Goal: Obtain resource: Obtain resource

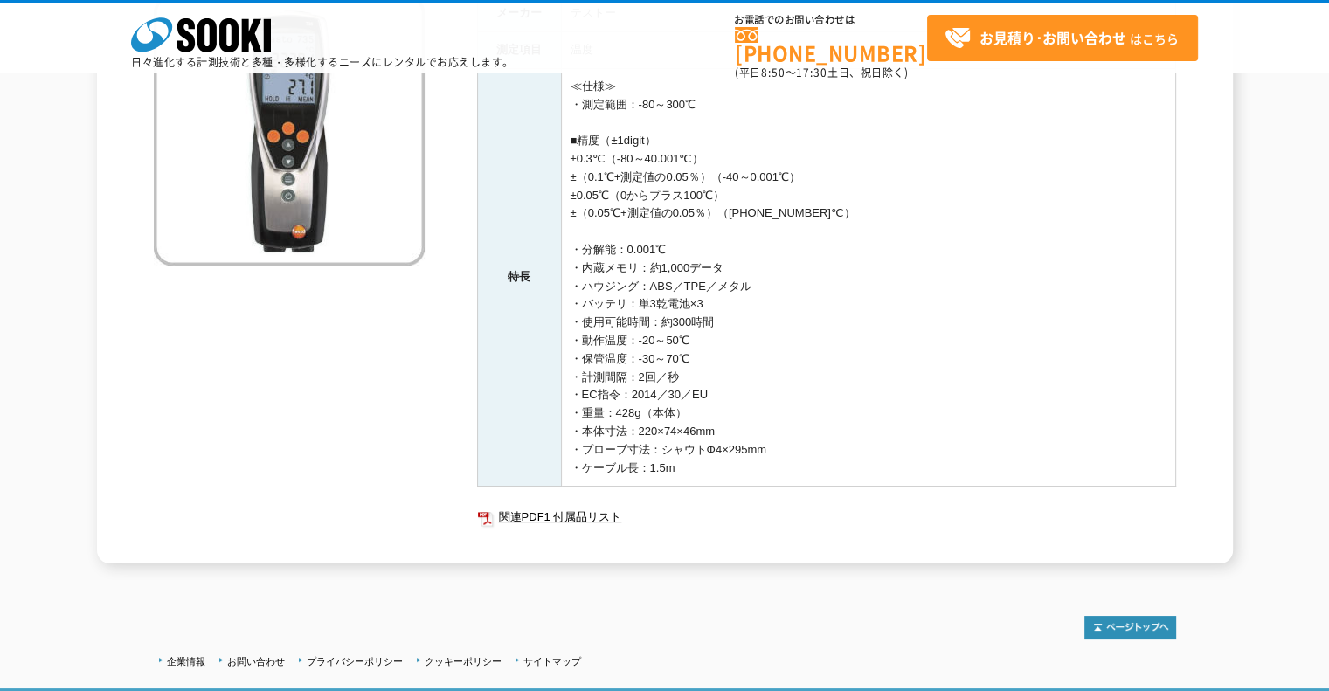
scroll to position [251, 0]
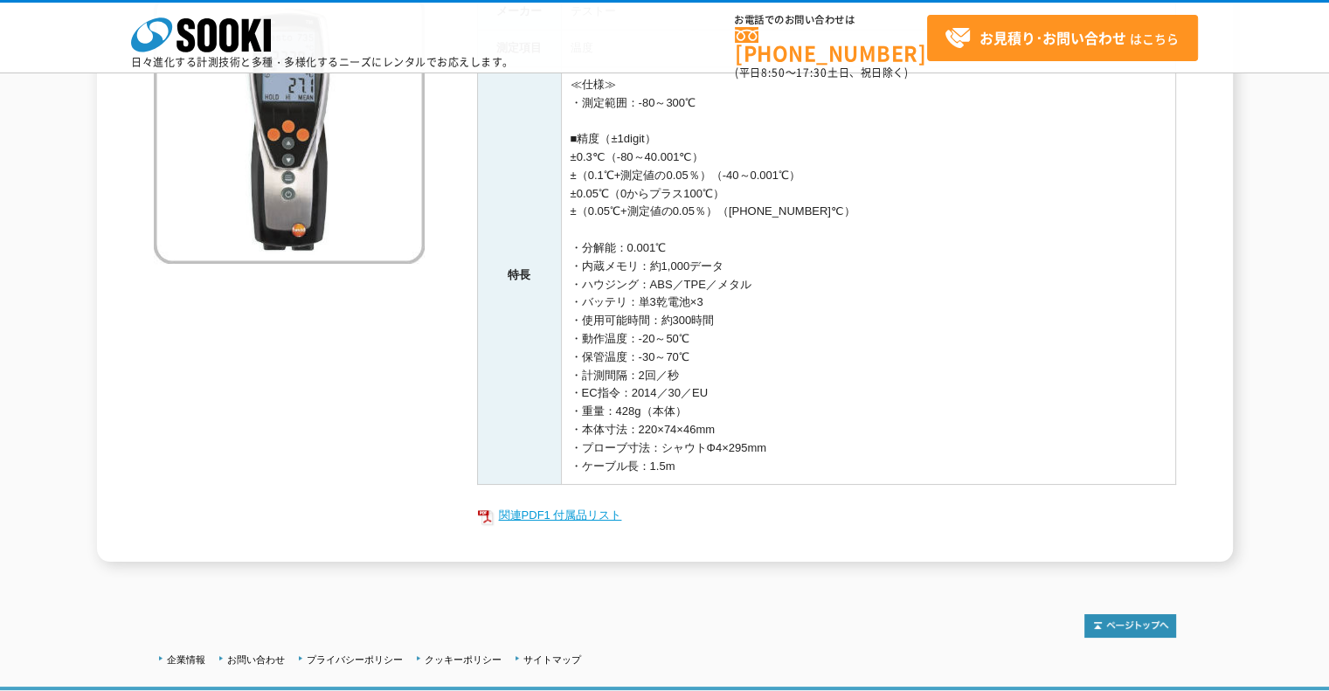
click at [592, 514] on link "関連PDF1 付属品リスト" at bounding box center [826, 515] width 699 height 23
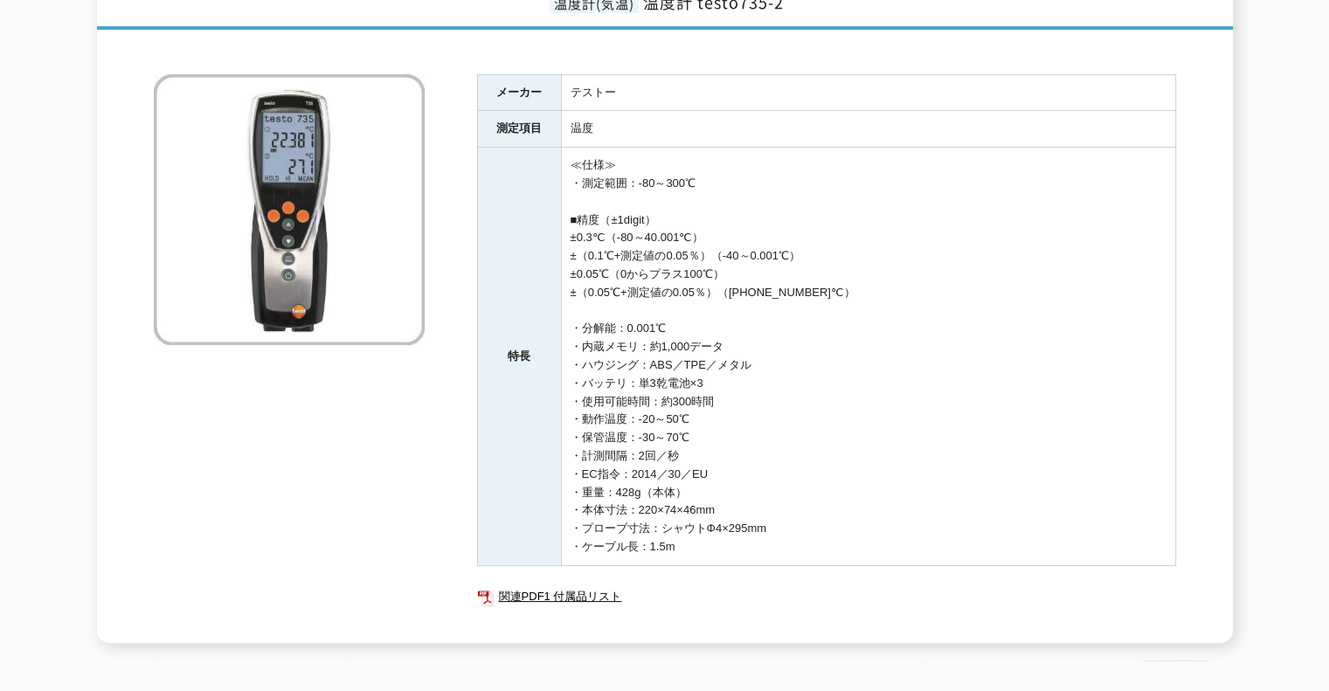
scroll to position [0, 0]
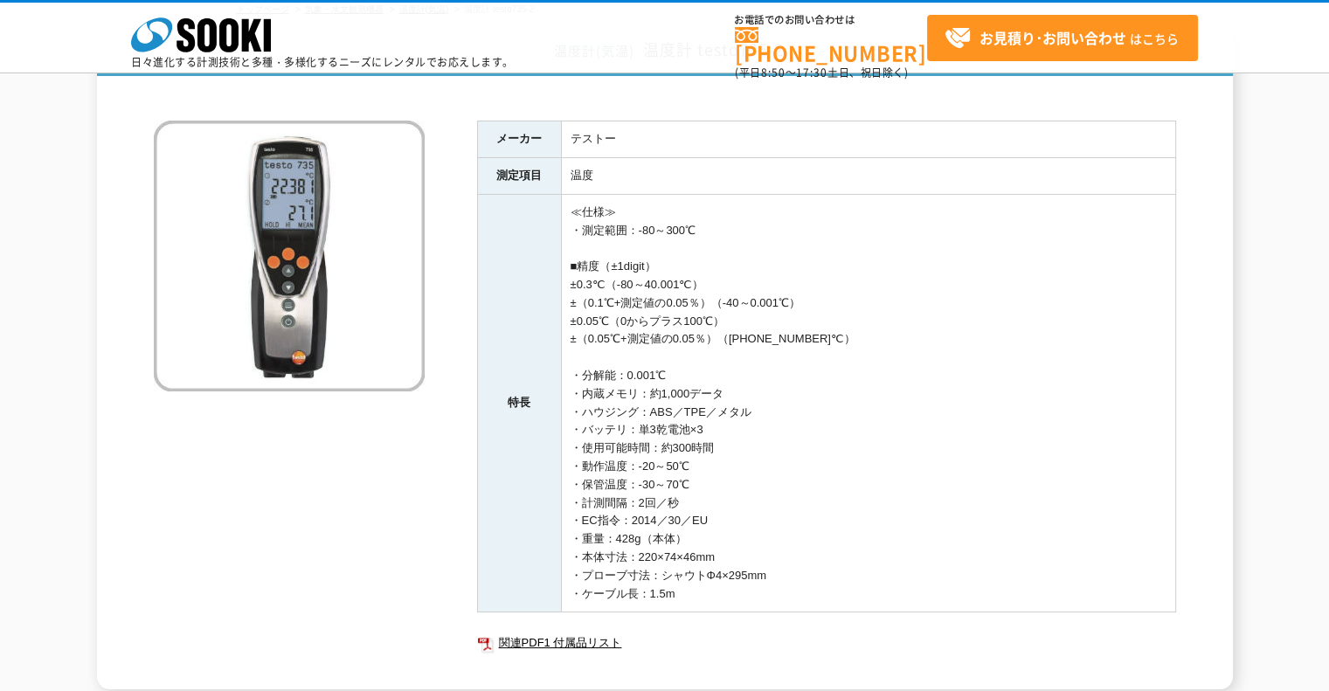
scroll to position [119, 0]
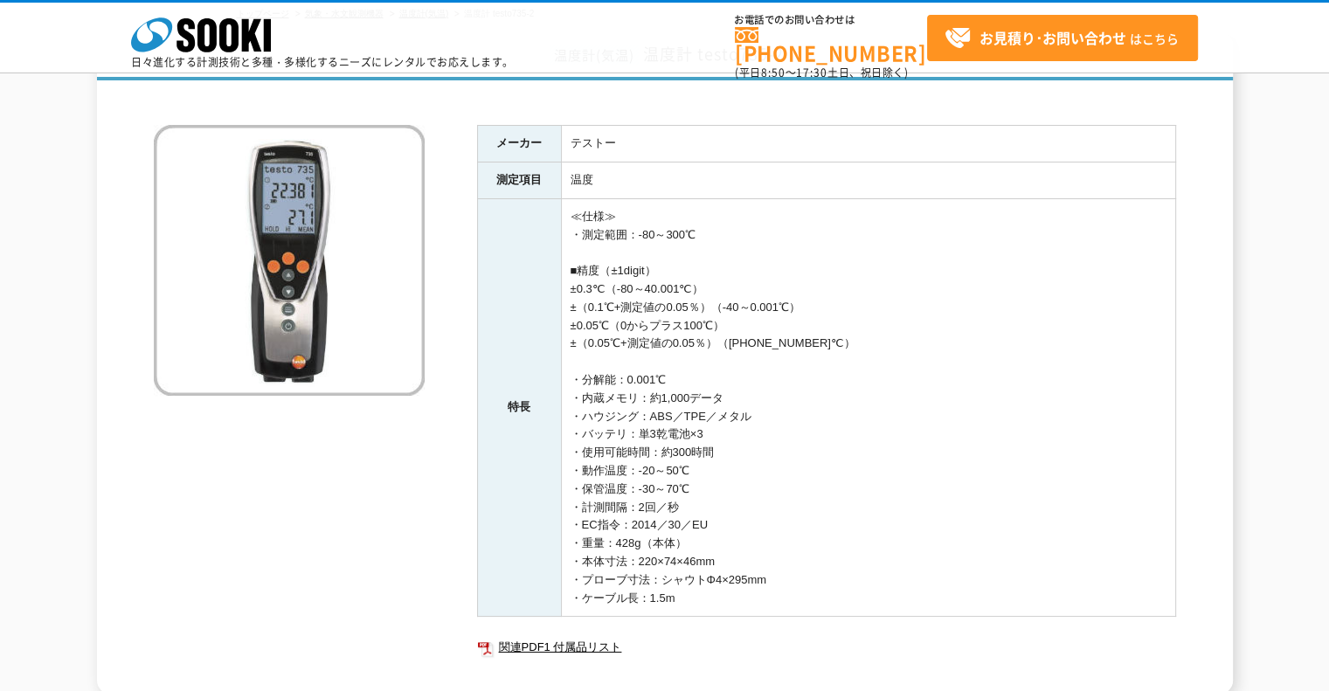
click at [1328, 142] on html "株式会社 ソーキ spMenu 日々進化する計測技術と多種・多様化するニーズにレンタルでお応えします。 お電話でのお問い合わせは [PHONE_NUMBER]…" at bounding box center [664, 411] width 1329 height 1061
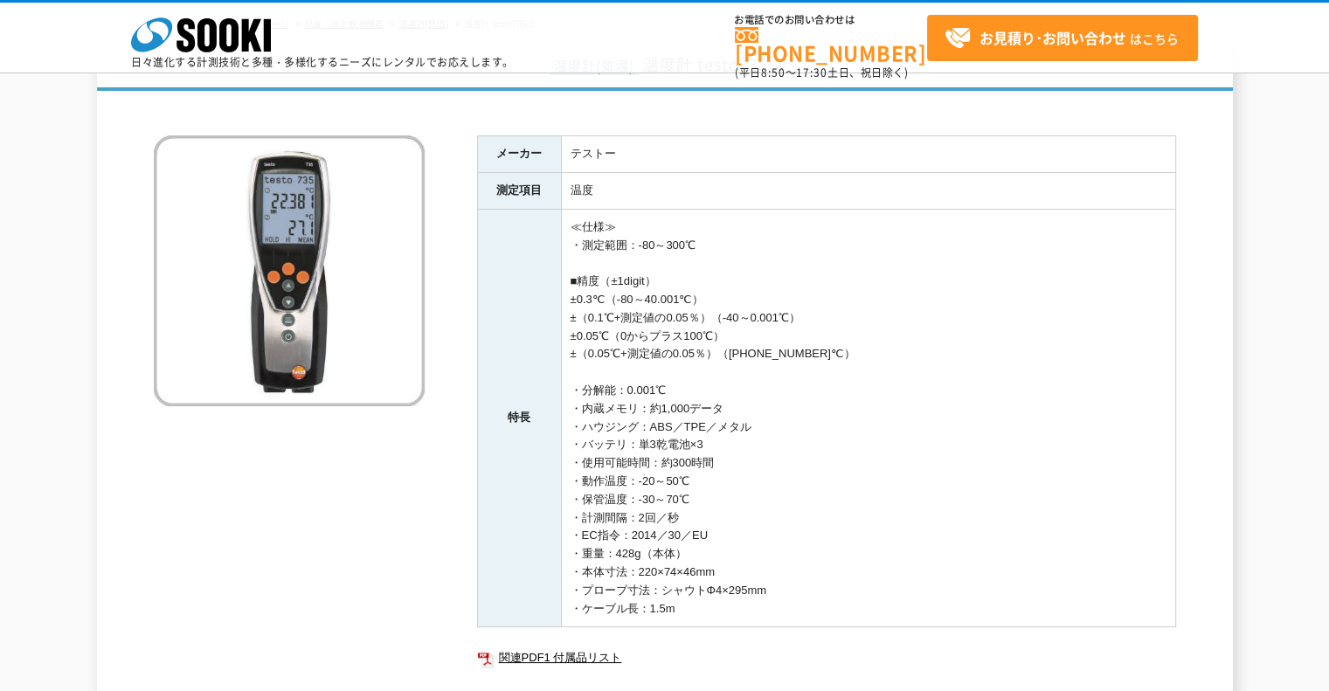
scroll to position [110, 0]
drag, startPoint x: 1239, startPoint y: 52, endPoint x: 1263, endPoint y: 9, distance: 48.9
click at [1263, 9] on div "株式会社 ソーキ spMenu 日々進化する計測技術と多種・多様化するニーズにレンタルでお応えします。 お電話でのお問い合わせは 0120-856-990 (…" at bounding box center [664, 42] width 1329 height 79
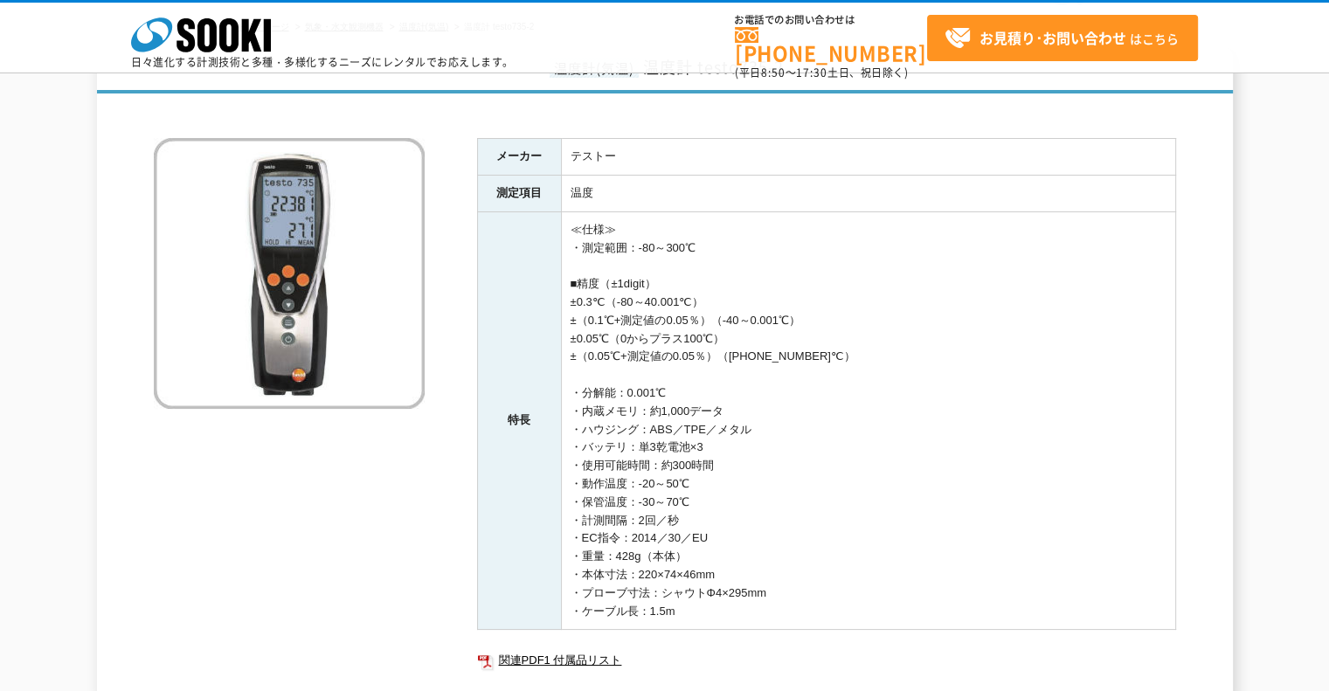
scroll to position [94, 0]
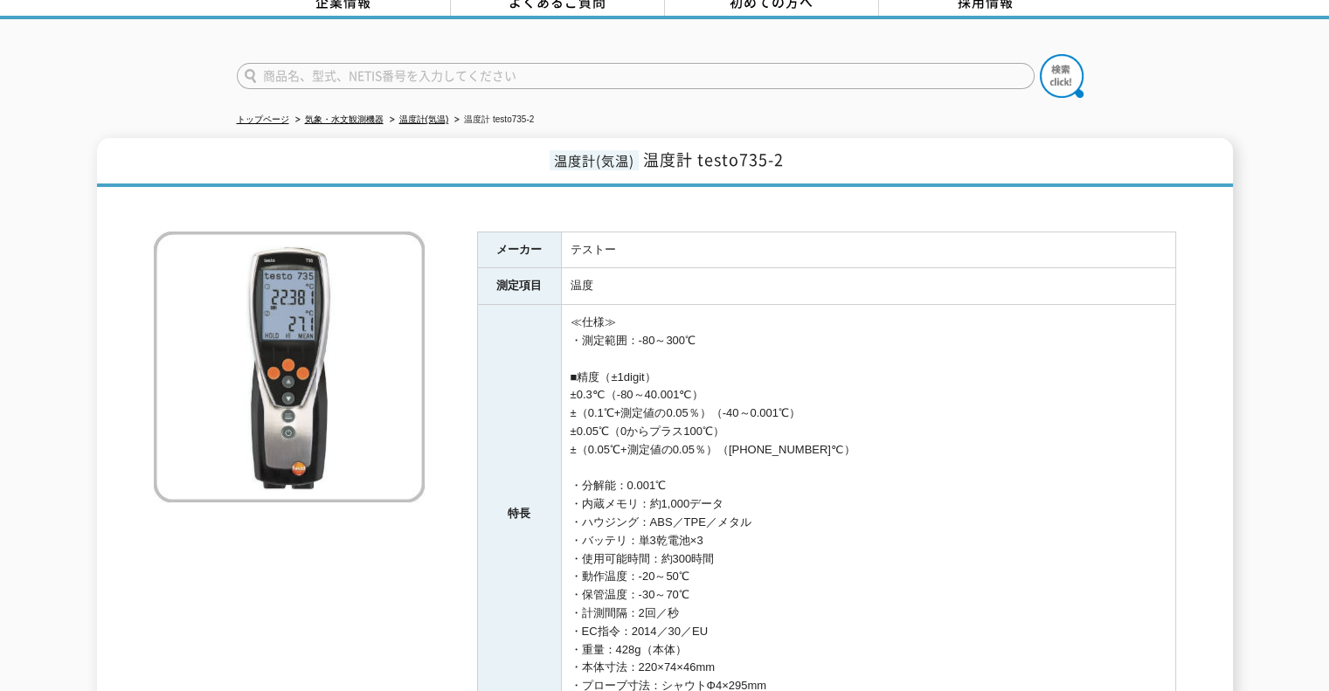
drag, startPoint x: 1227, startPoint y: 2, endPoint x: 100, endPoint y: 86, distance: 1130.6
click at [100, 87] on div at bounding box center [664, 61] width 1329 height 84
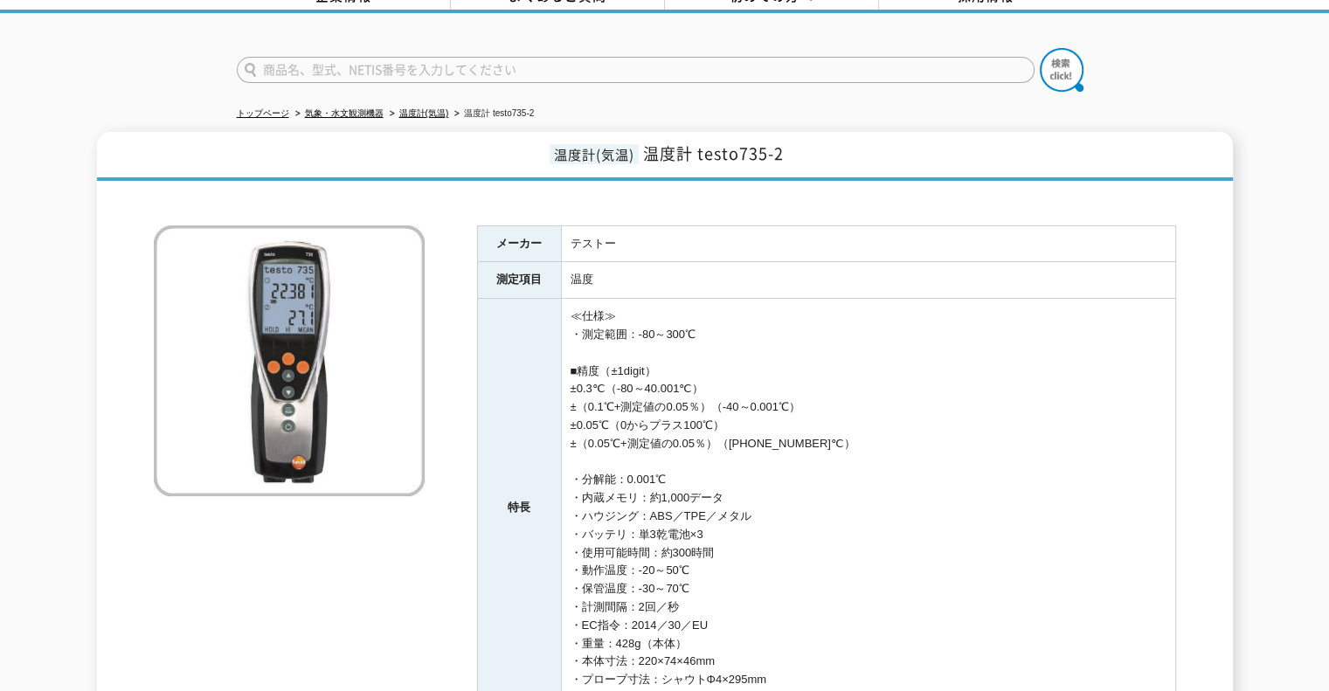
scroll to position [101, 0]
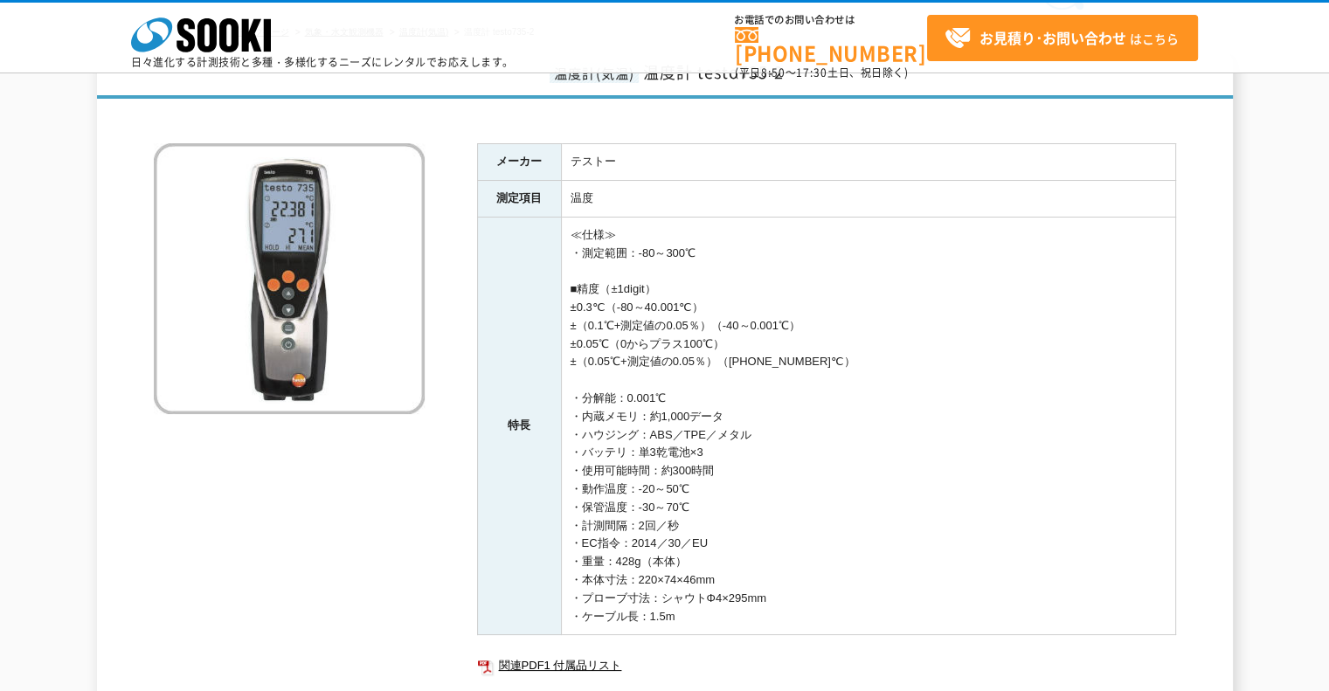
drag, startPoint x: 665, startPoint y: 68, endPoint x: 687, endPoint y: -7, distance: 78.3
click at [687, 0] on html "株式会社 ソーキ spMenu 日々進化する計測技術と多種・多様化するニーズにレンタルでお応えします。 お電話でのお問い合わせは 0120-856-990 (…" at bounding box center [664, 429] width 1329 height 1061
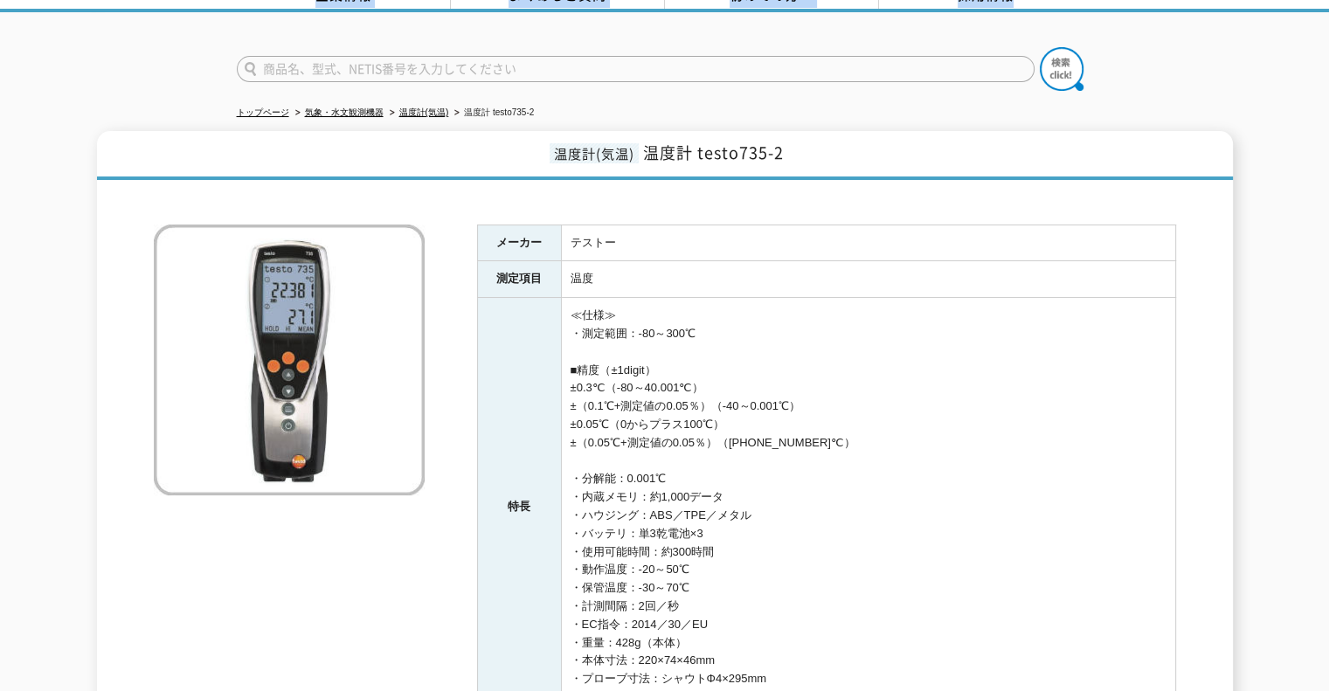
scroll to position [13, 0]
